Goal: Information Seeking & Learning: Understand process/instructions

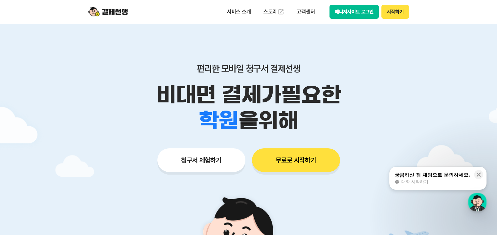
click at [357, 16] on button "매니저사이트 로그인" at bounding box center [355, 12] width 50 height 14
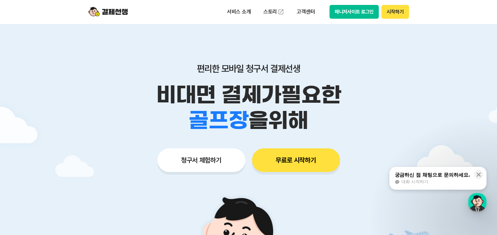
click at [140, 89] on p "비대면 결제가 필요한" at bounding box center [249, 95] width 337 height 26
click at [364, 12] on button "매니저사이트 로그인" at bounding box center [355, 12] width 50 height 14
drag, startPoint x: 413, startPoint y: 115, endPoint x: 409, endPoint y: 114, distance: 3.6
click at [412, 114] on div "학원 공부방 호텔 쇼핑몰 병원 배달 보험사 항공사 골프장 를 위해" at bounding box center [249, 121] width 337 height 26
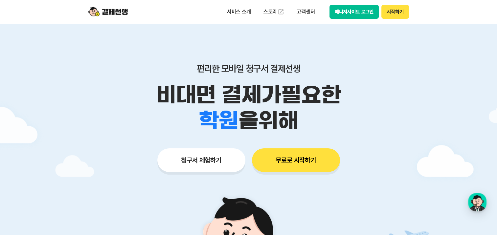
click at [362, 13] on button "매니저사이트 로그인" at bounding box center [355, 12] width 50 height 14
click at [124, 136] on div "편리한 모바일 청구서 결제선생 비대면 결제가 필요한 학원 공부방 호텔 쇼핑몰 병원 배달 보험사 항공사 골프장 을 위해 청구서 체험하기 무료로 …" at bounding box center [249, 105] width 337 height 162
click at [397, 18] on button "시작하기" at bounding box center [395, 12] width 27 height 14
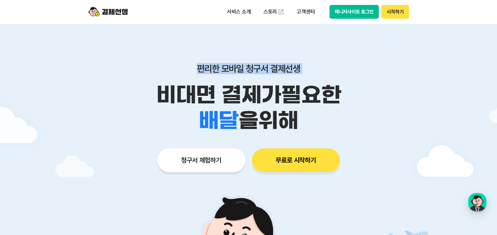
drag, startPoint x: 80, startPoint y: 92, endPoint x: 81, endPoint y: 86, distance: 6.3
click at [81, 86] on main "편리한 모바일 청구서 결제선생 비대면 결제가 필요한 학원 공부방 호텔 쇼핑몰 병원 배달 보험사 항공사 골프장 을 위해 청구서 체험하기 무료로 …" at bounding box center [248, 197] width 497 height 347
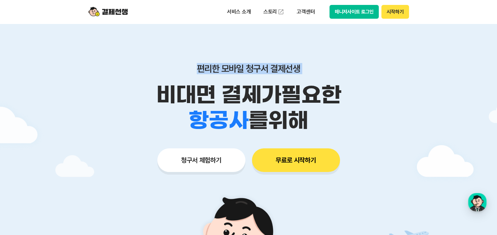
click at [338, 10] on button "매니저사이트 로그인" at bounding box center [355, 12] width 50 height 14
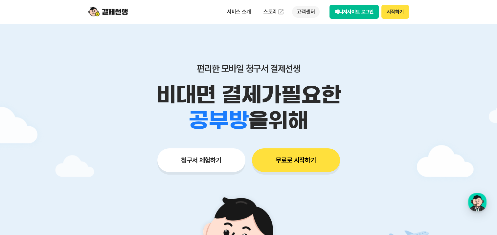
click at [310, 13] on p "고객센터" at bounding box center [305, 12] width 27 height 12
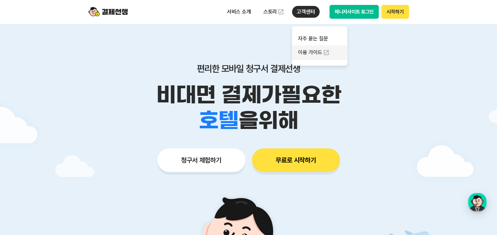
click at [316, 49] on link "이용 가이드" at bounding box center [319, 52] width 55 height 14
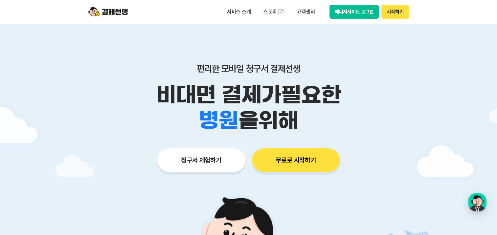
click at [354, 14] on button "매니저사이트 로그인" at bounding box center [355, 12] width 50 height 14
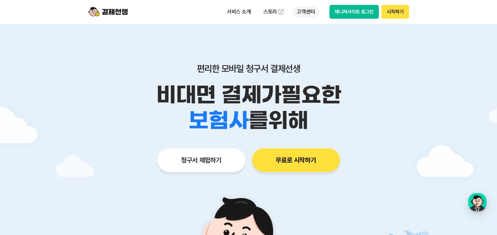
click at [299, 11] on p "고객센터" at bounding box center [305, 12] width 27 height 12
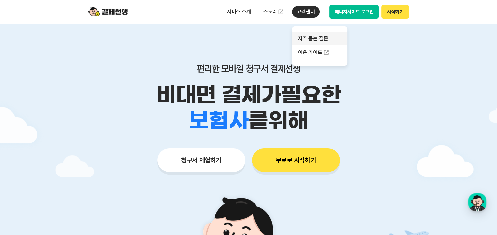
click at [327, 39] on link "자주 묻는 질문" at bounding box center [319, 38] width 55 height 13
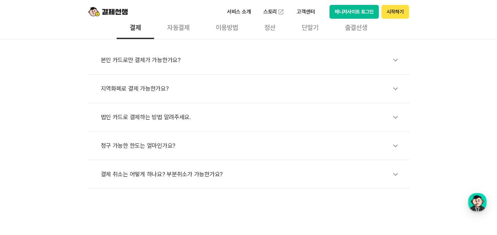
scroll to position [197, 0]
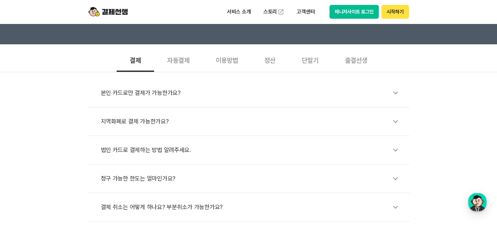
click at [238, 59] on div "이용방법" at bounding box center [227, 60] width 49 height 24
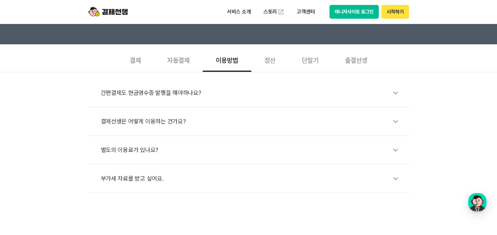
click at [277, 62] on div "정산" at bounding box center [270, 60] width 37 height 24
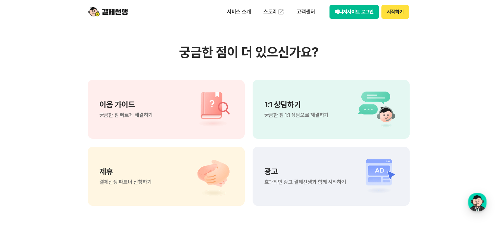
scroll to position [493, 0]
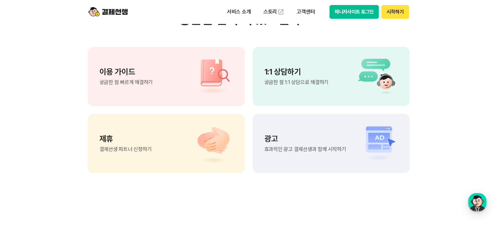
click at [317, 77] on div "1:1 상담하기 궁금한 점 1:1 상담으로 해결하기" at bounding box center [297, 76] width 64 height 17
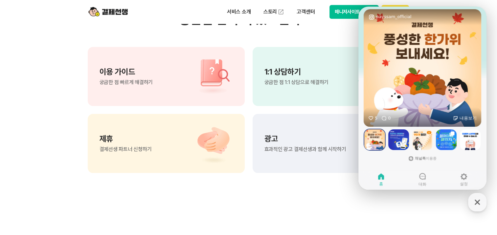
scroll to position [57, 0]
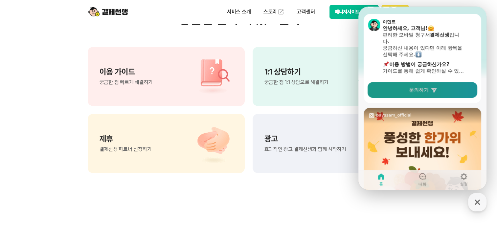
click at [430, 91] on link "문의하기" at bounding box center [423, 90] width 110 height 16
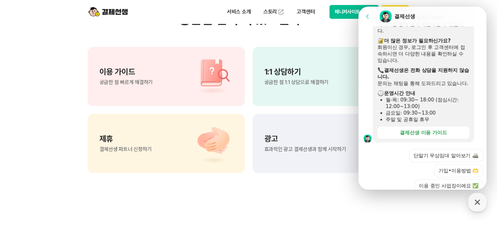
scroll to position [230, 0]
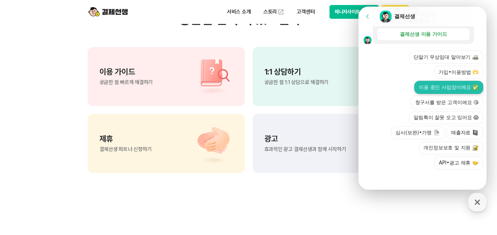
click at [433, 94] on button "이용 중인 사업장이에요 ✅" at bounding box center [449, 87] width 69 height 13
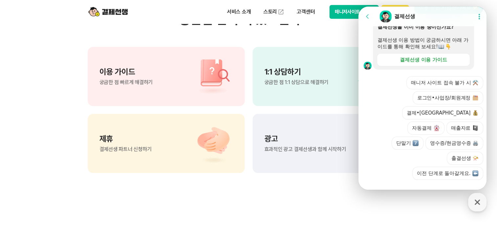
scroll to position [281, 0]
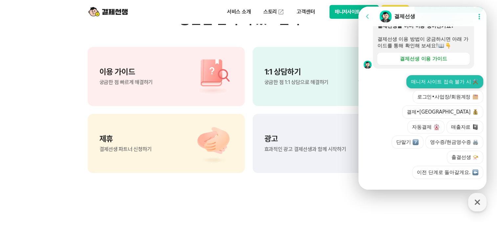
click at [439, 88] on button "매니저 사이트 접속 불가 시 ⚒️" at bounding box center [445, 81] width 77 height 13
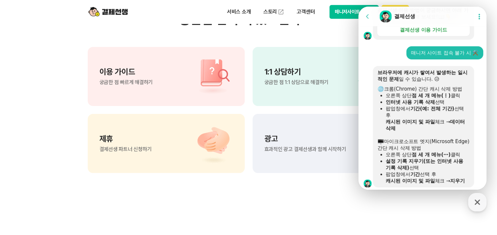
scroll to position [376, 0]
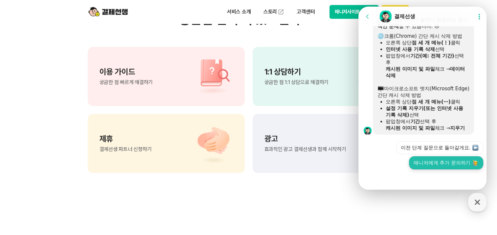
click at [434, 169] on button "매니저에게 추가 문의하기" at bounding box center [446, 162] width 74 height 13
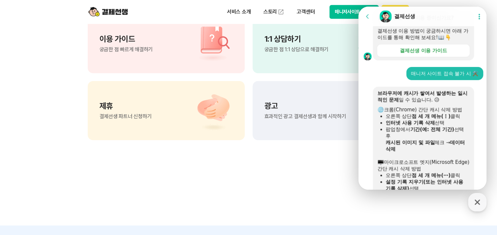
scroll to position [322, 0]
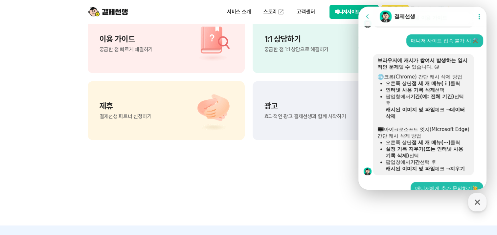
click at [382, 213] on section "궁금한 점이 더 있으신가요? 이용 가이드 궁금한 점 빠르게 해결하기 1:1 상담하기 궁금한 점 1:1 상담으로 해결하기 제휴 결제선생 파트너 …" at bounding box center [248, 59] width 497 height 333
drag, startPoint x: 466, startPoint y: 7, endPoint x: 240, endPoint y: 32, distance: 226.6
click at [359, 7] on html "Go to previous page Chat Room 결제선생 Show userchat action dialog Message List 문의는…" at bounding box center [423, 7] width 128 height 0
drag, startPoint x: 459, startPoint y: 13, endPoint x: 275, endPoint y: 45, distance: 186.2
click at [359, 7] on html "Go to previous page Chat Room 결제선생 Show userchat action dialog Message List 문의는…" at bounding box center [423, 7] width 128 height 0
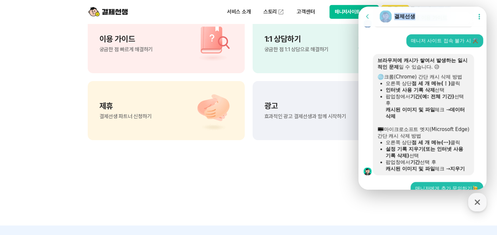
drag, startPoint x: 275, startPoint y: 45, endPoint x: 204, endPoint y: 87, distance: 83.1
click at [359, 7] on html "Go to previous page Chat Room 결제선생 Show userchat action dialog Message List 문의는…" at bounding box center [423, 7] width 128 height 0
click at [476, 201] on icon "button" at bounding box center [477, 202] width 5 height 5
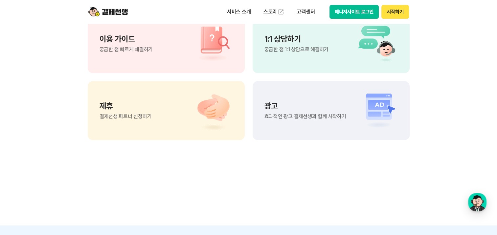
click at [343, 196] on section "궁금한 점이 더 있으신가요? 이용 가이드 궁금한 점 빠르게 해결하기 1:1 상담하기 궁금한 점 1:1 상담으로 해결하기 제휴 결제선생 파트너 …" at bounding box center [248, 59] width 497 height 333
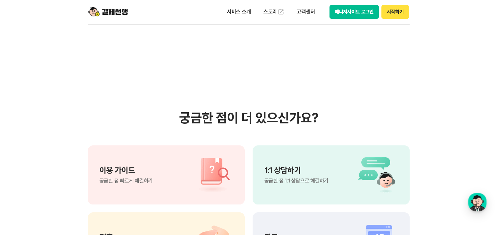
click at [219, 56] on section "궁금한 점이 더 있으신가요? 이용 가이드 궁금한 점 빠르게 해결하기 1:1 상담하기 궁금한 점 1:1 상담으로 해결하기 제휴 결제선생 파트너 …" at bounding box center [248, 191] width 497 height 333
drag, startPoint x: 187, startPoint y: 42, endPoint x: 219, endPoint y: 37, distance: 32.6
click at [187, 42] on section "궁금한 점이 더 있으신가요? 이용 가이드 궁금한 점 빠르게 해결하기 1:1 상담하기 궁금한 점 1:1 상담으로 해결하기 제휴 결제선생 파트너 …" at bounding box center [248, 191] width 497 height 333
click at [364, 11] on button "매니저사이트 로그인" at bounding box center [355, 12] width 50 height 14
